Goal: Task Accomplishment & Management: Manage account settings

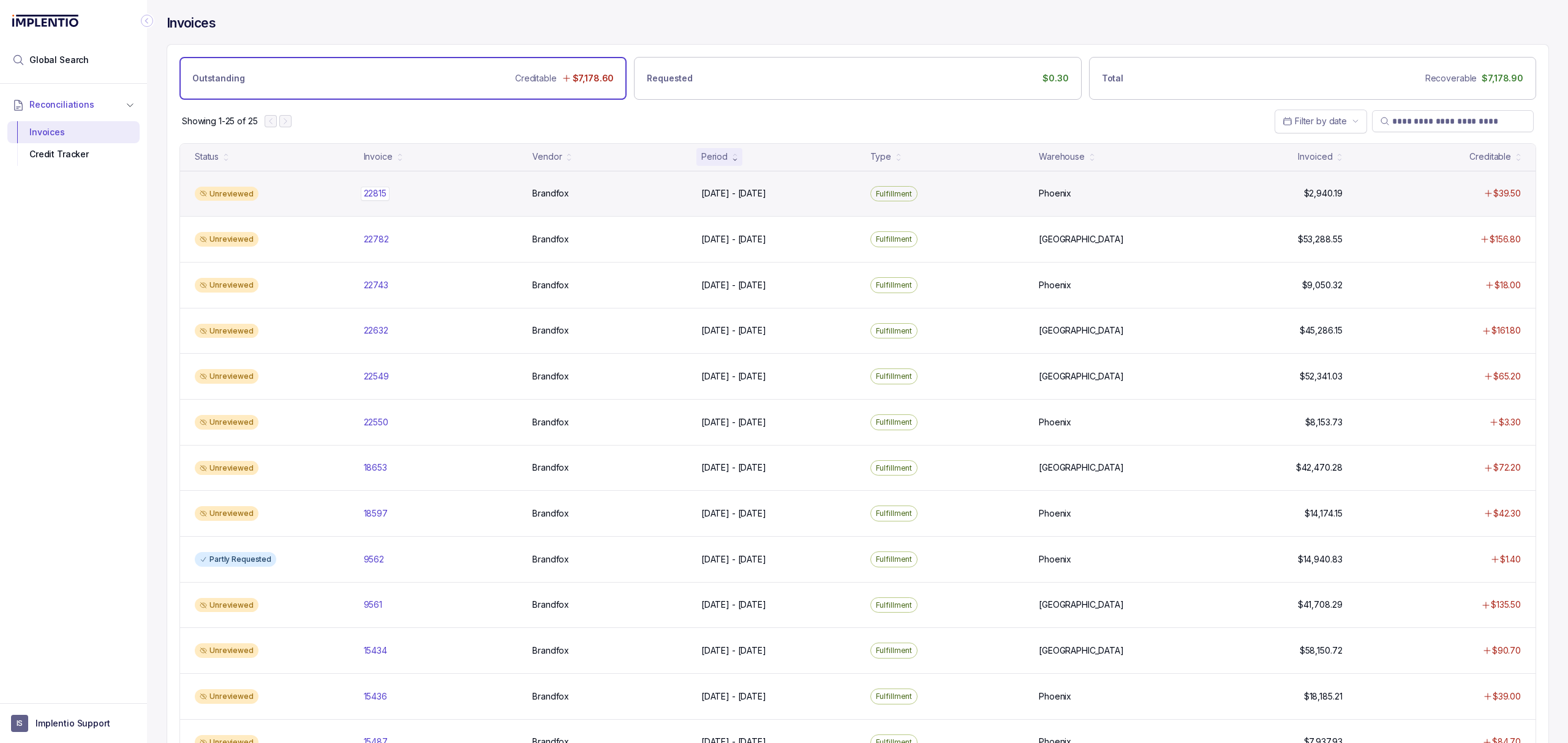
click at [370, 197] on p "22815" at bounding box center [375, 193] width 29 height 13
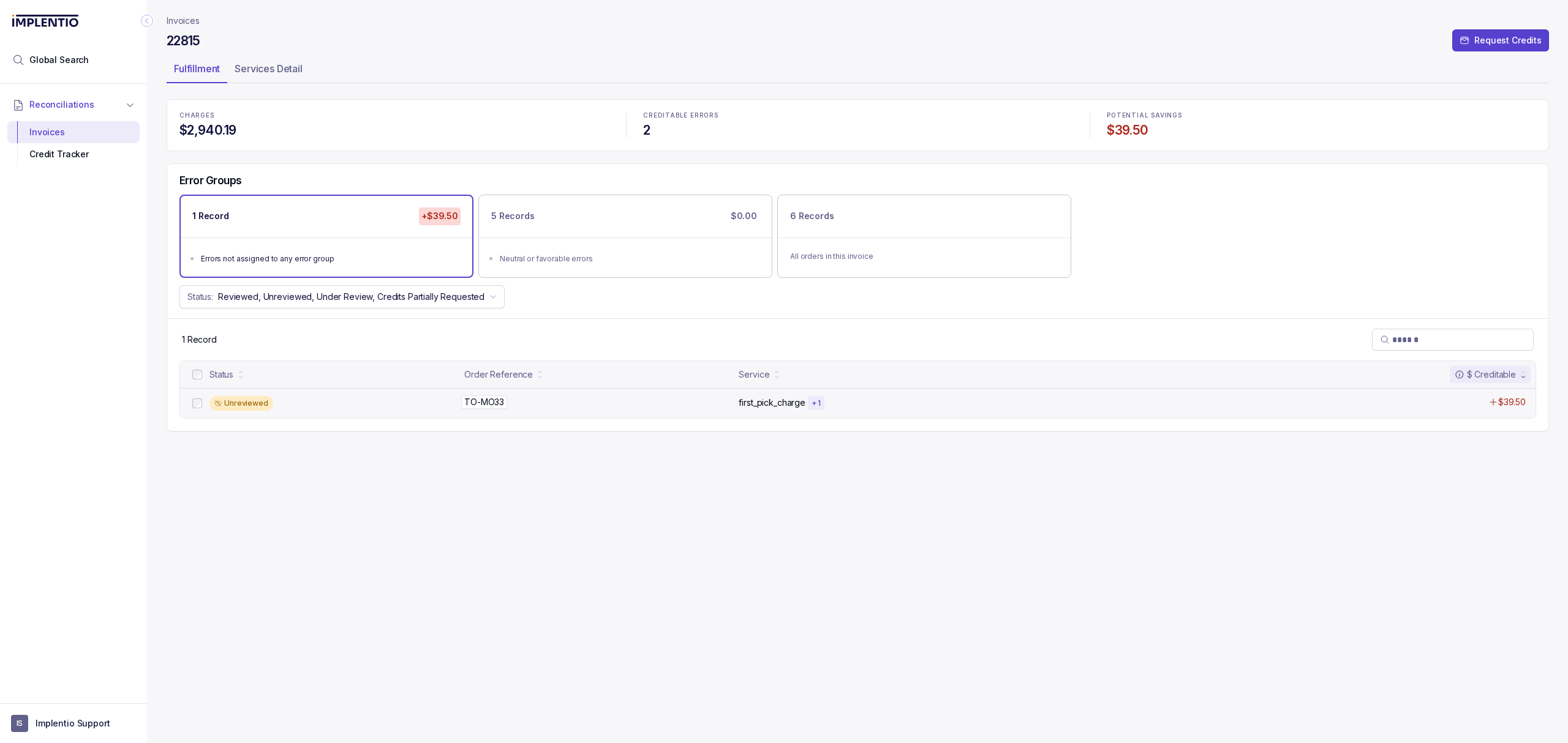
click at [483, 400] on p "TO-MO33" at bounding box center [484, 402] width 46 height 13
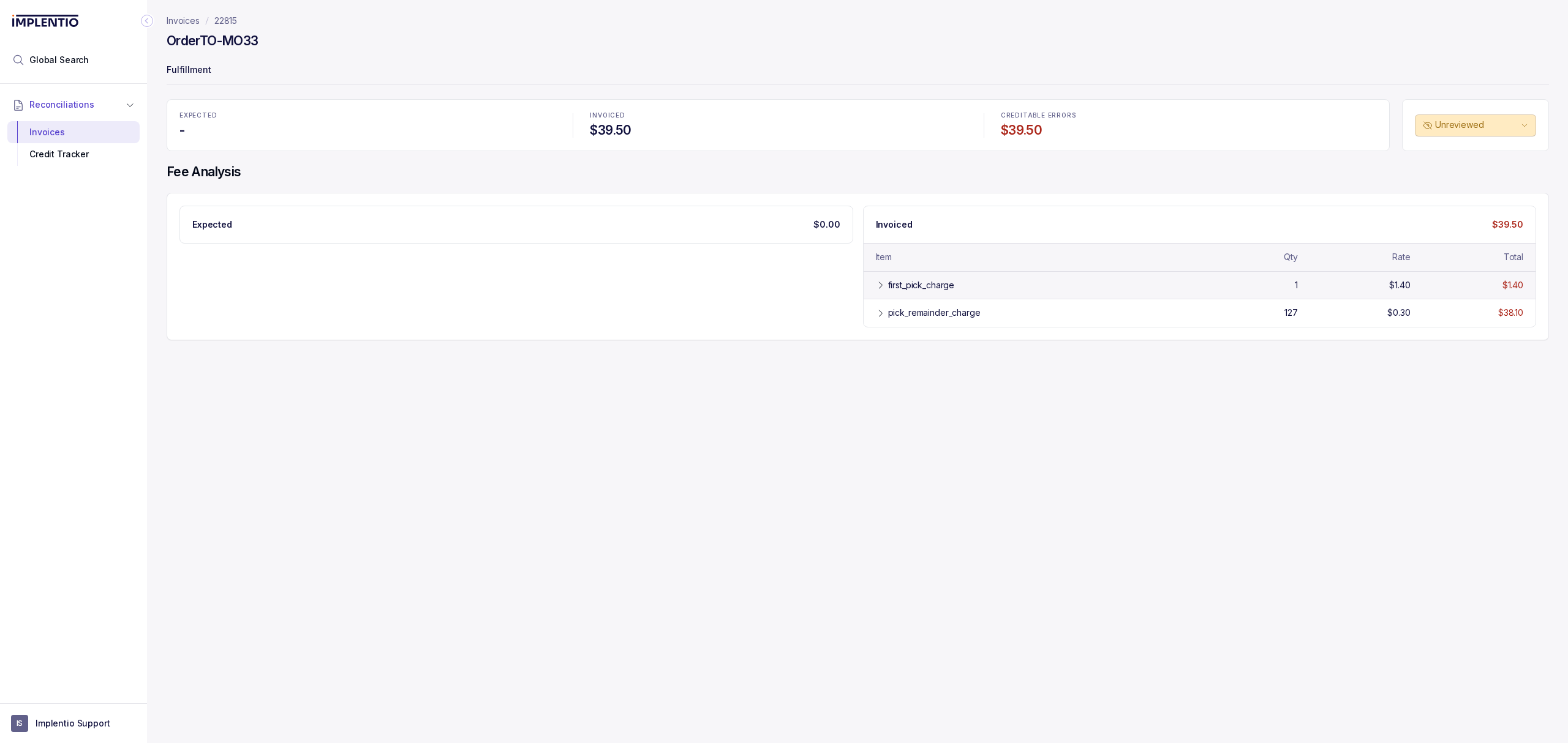
click at [910, 286] on div "first_pick_charge" at bounding box center [922, 285] width 67 height 13
click at [902, 346] on div "pick_remainder_charge" at bounding box center [934, 341] width 93 height 13
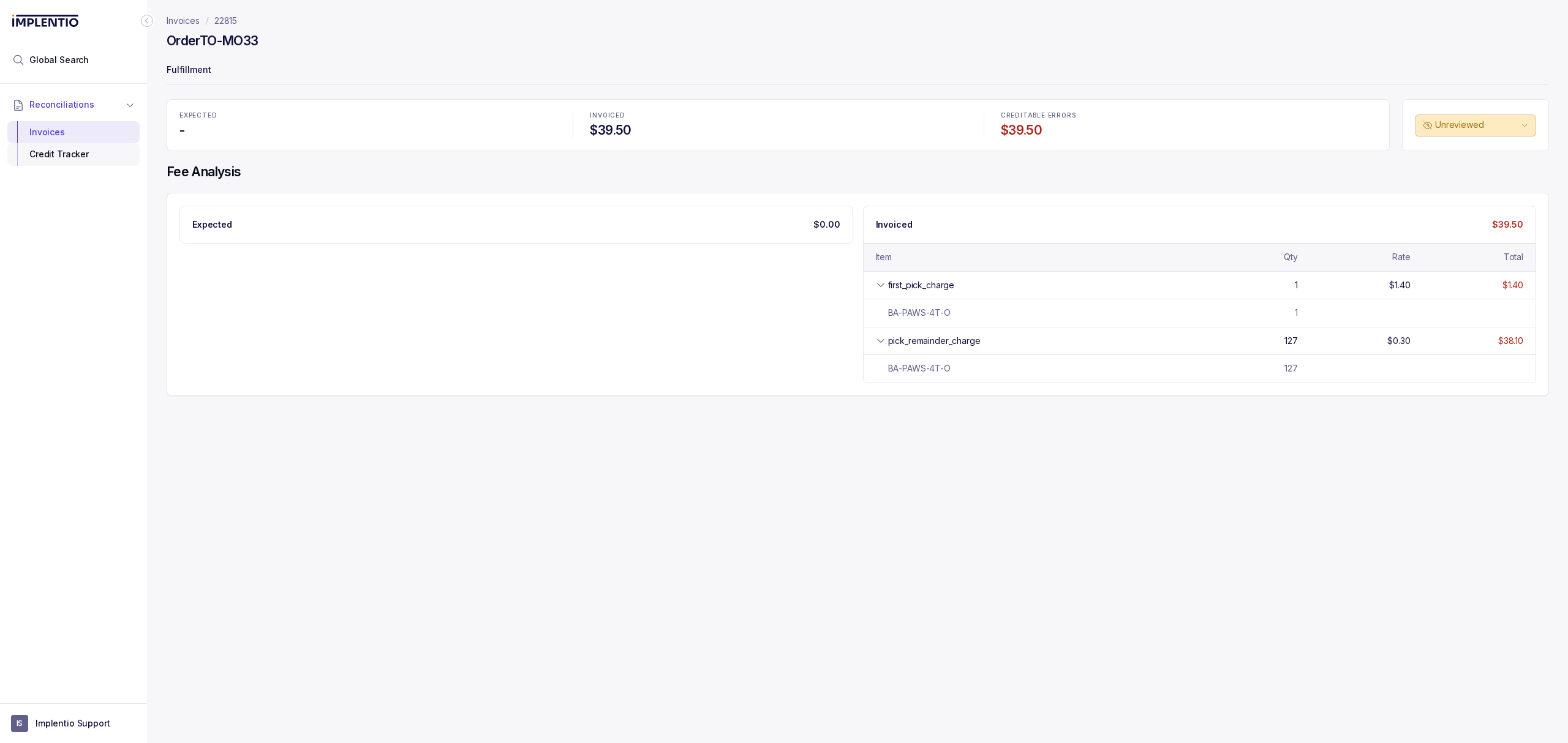
click at [76, 161] on div "Credit Tracker" at bounding box center [73, 155] width 113 height 22
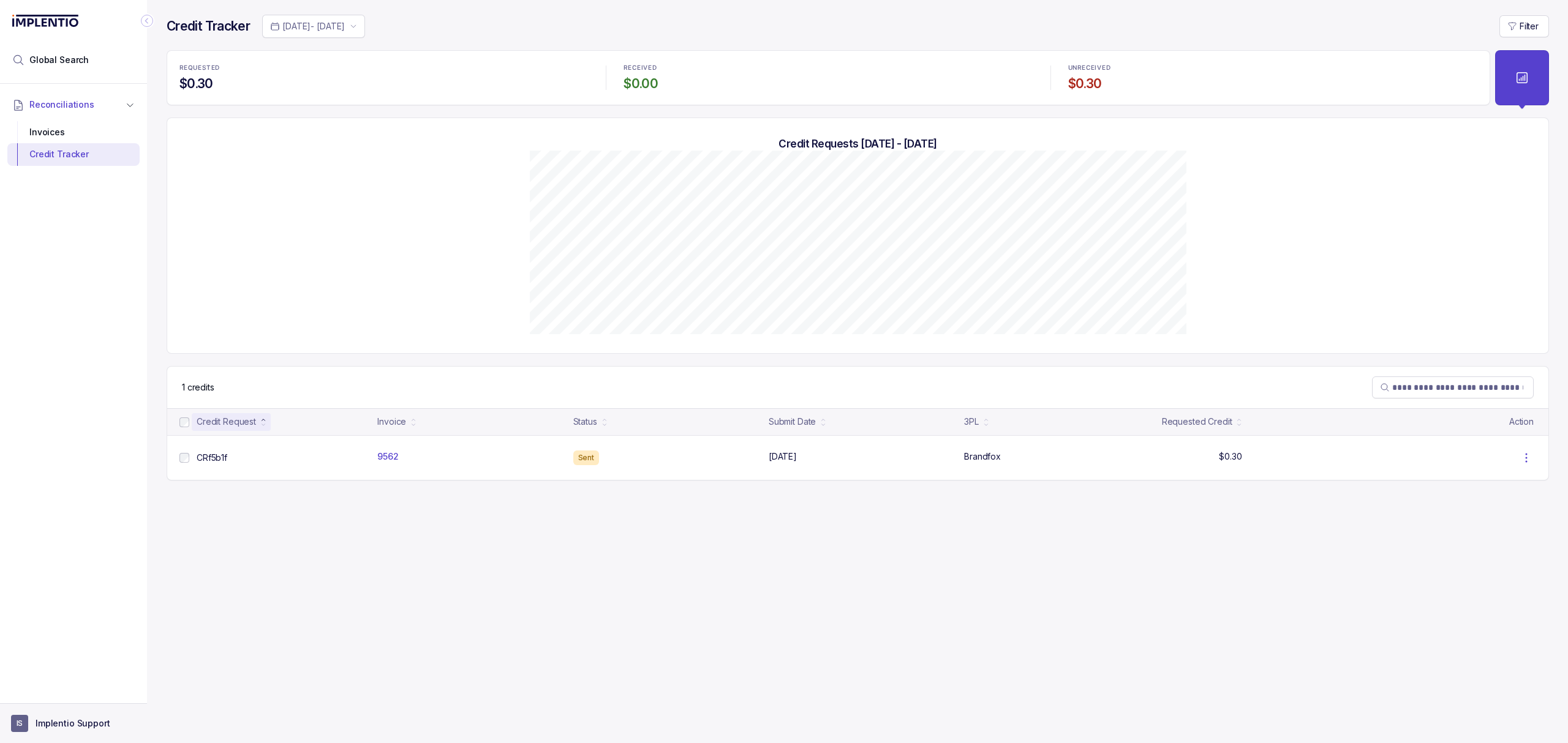
click at [70, 722] on p "Implentio Support" at bounding box center [73, 724] width 75 height 13
click at [70, 699] on p "Logout" at bounding box center [81, 696] width 101 height 13
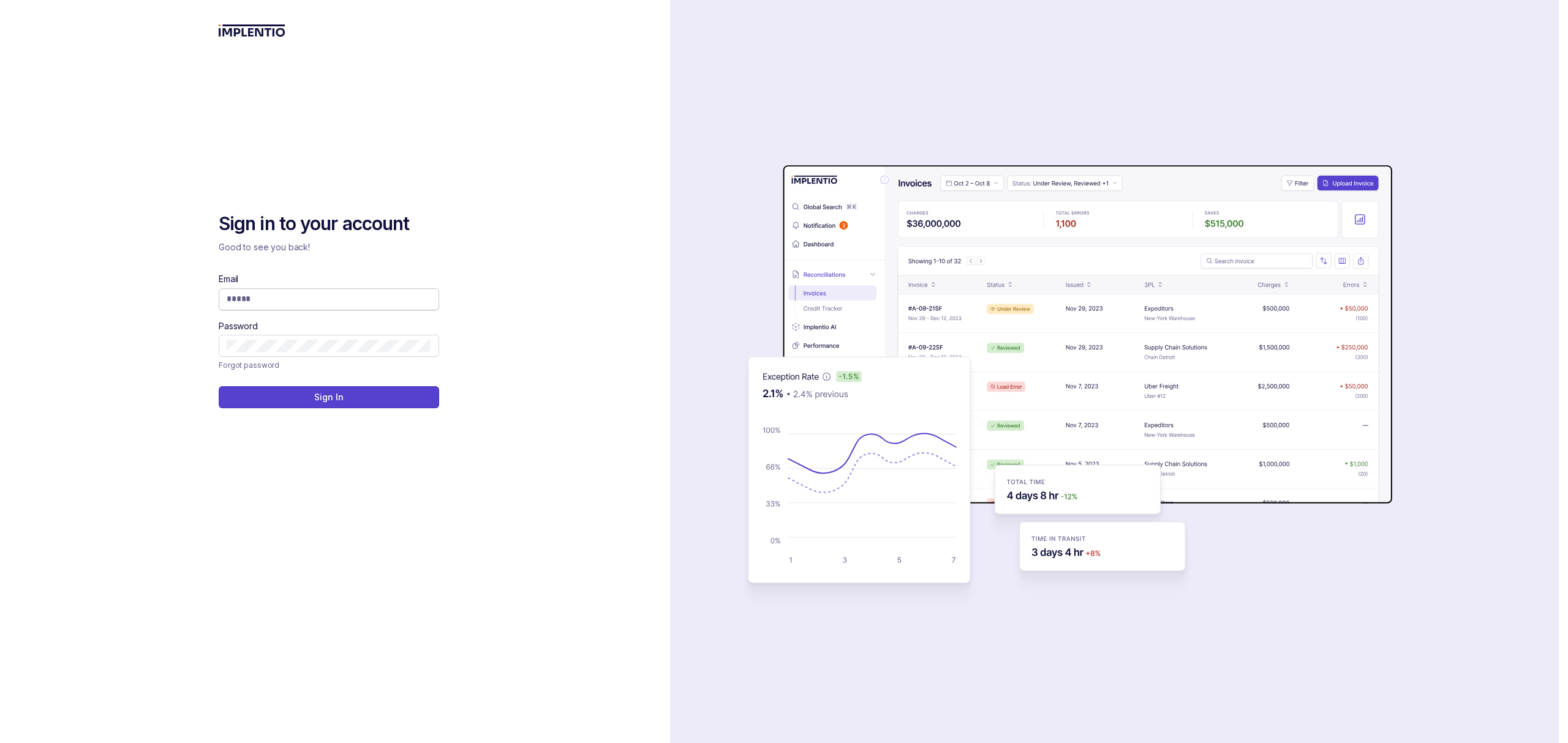
click at [260, 294] on input "Email" at bounding box center [329, 298] width 204 height 13
